Goal: Find specific page/section: Find specific page/section

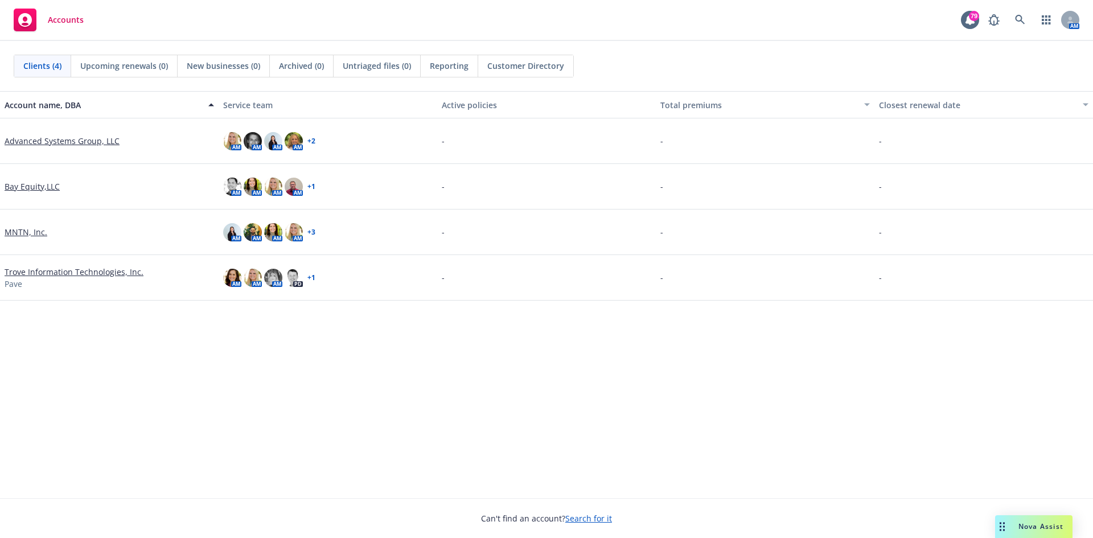
click at [34, 273] on link "Trove Information Technologies, Inc." at bounding box center [74, 272] width 139 height 12
